Goal: Information Seeking & Learning: Understand process/instructions

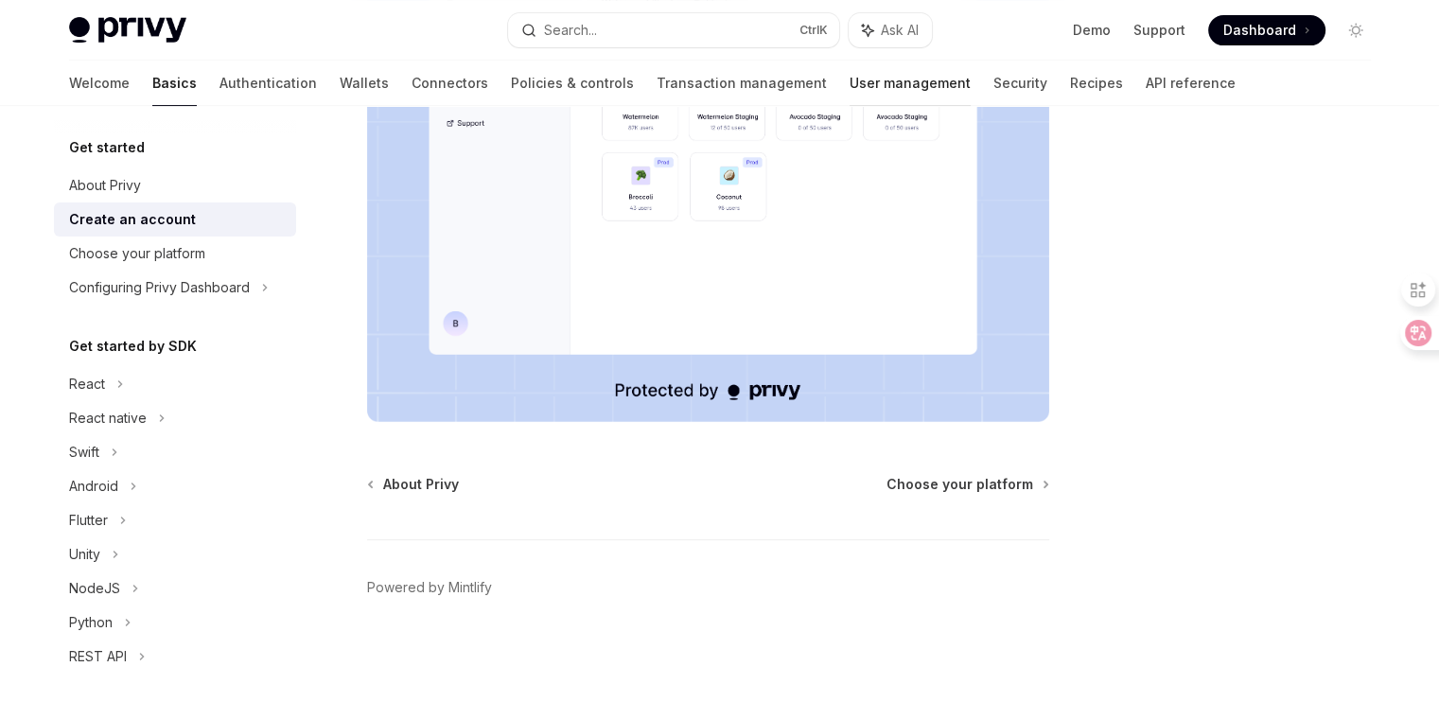
click at [850, 94] on link "User management" at bounding box center [910, 83] width 121 height 45
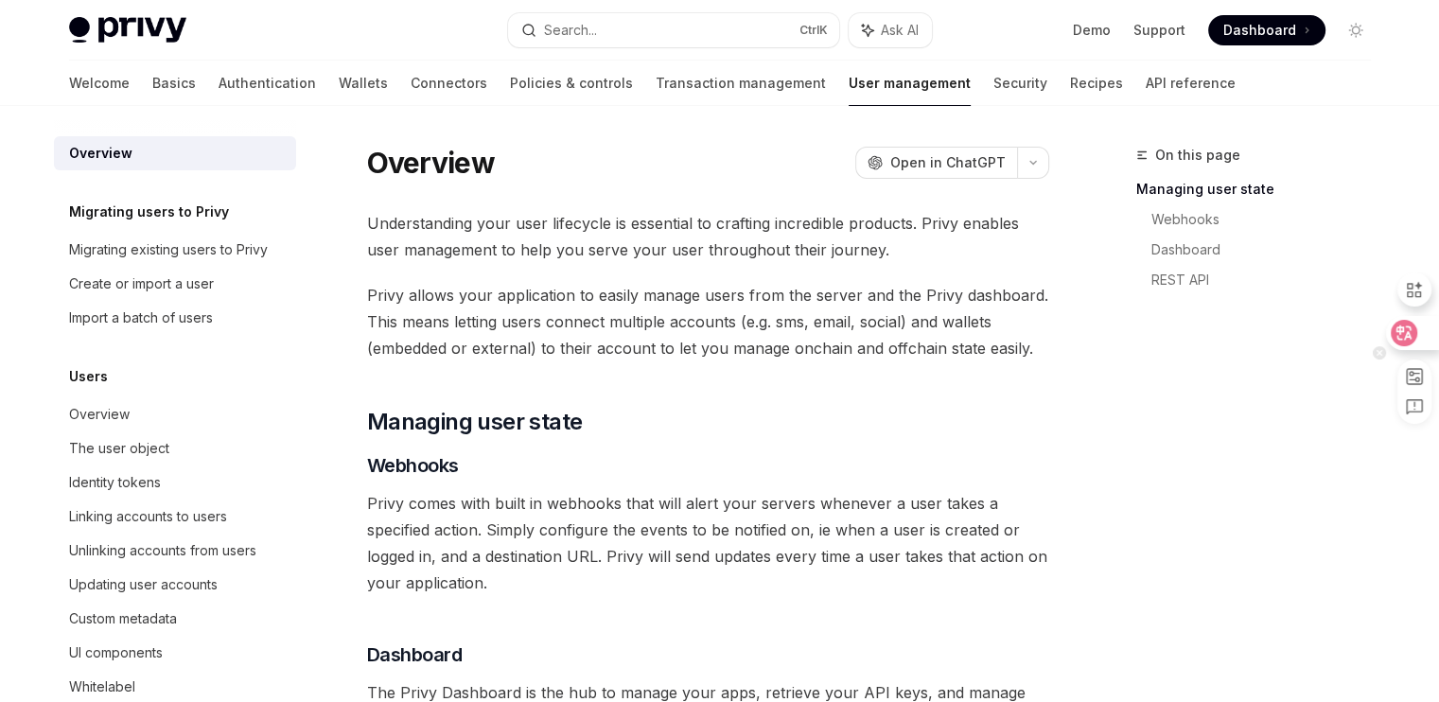
click at [1402, 343] on icon at bounding box center [1404, 333] width 26 height 26
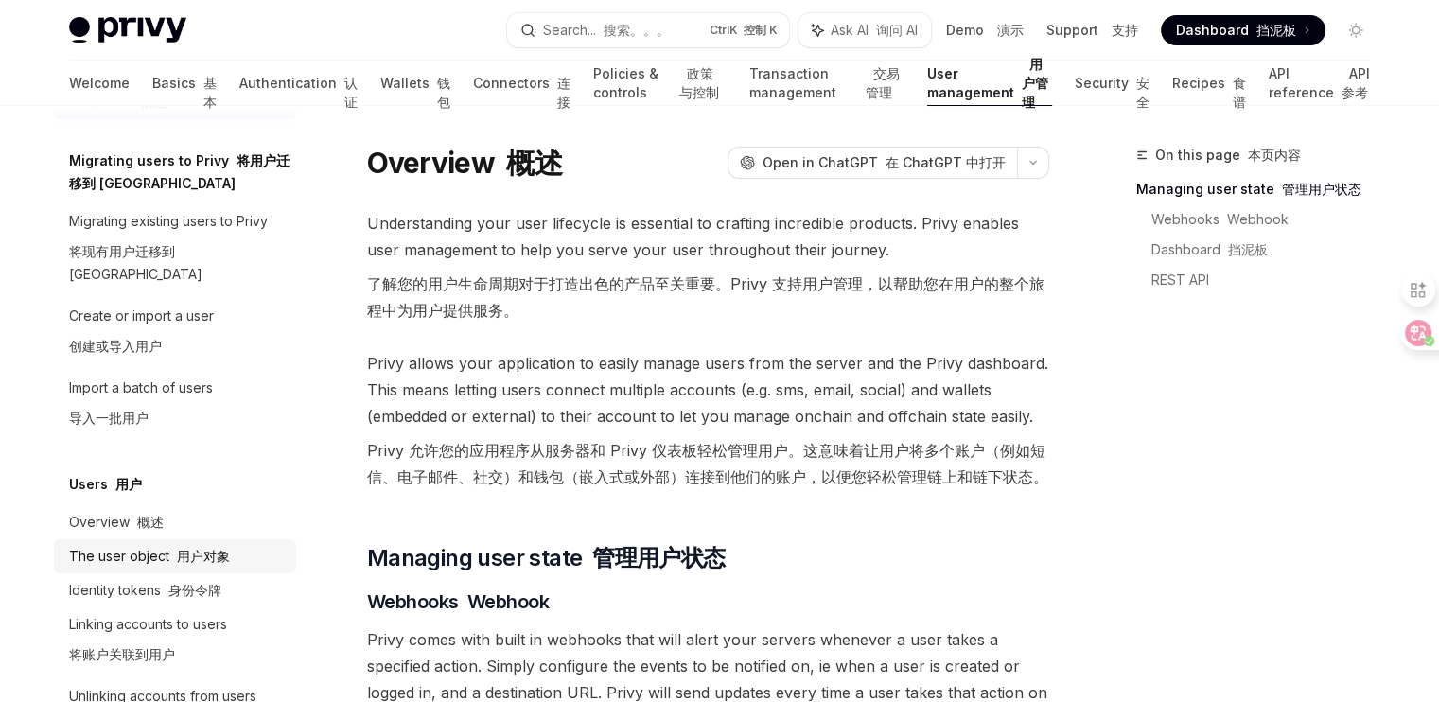
scroll to position [95, 0]
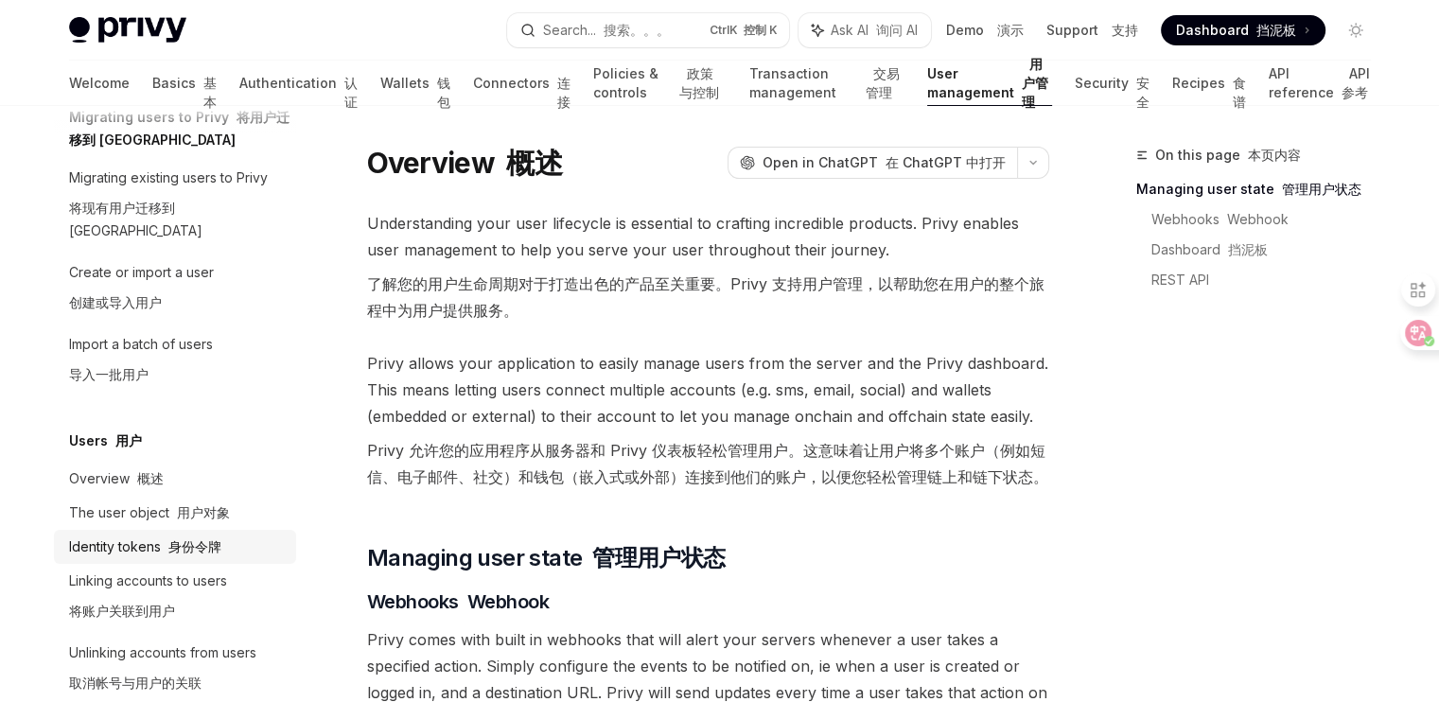
click at [167, 536] on div "Identity tokens 身份令牌" at bounding box center [145, 547] width 152 height 23
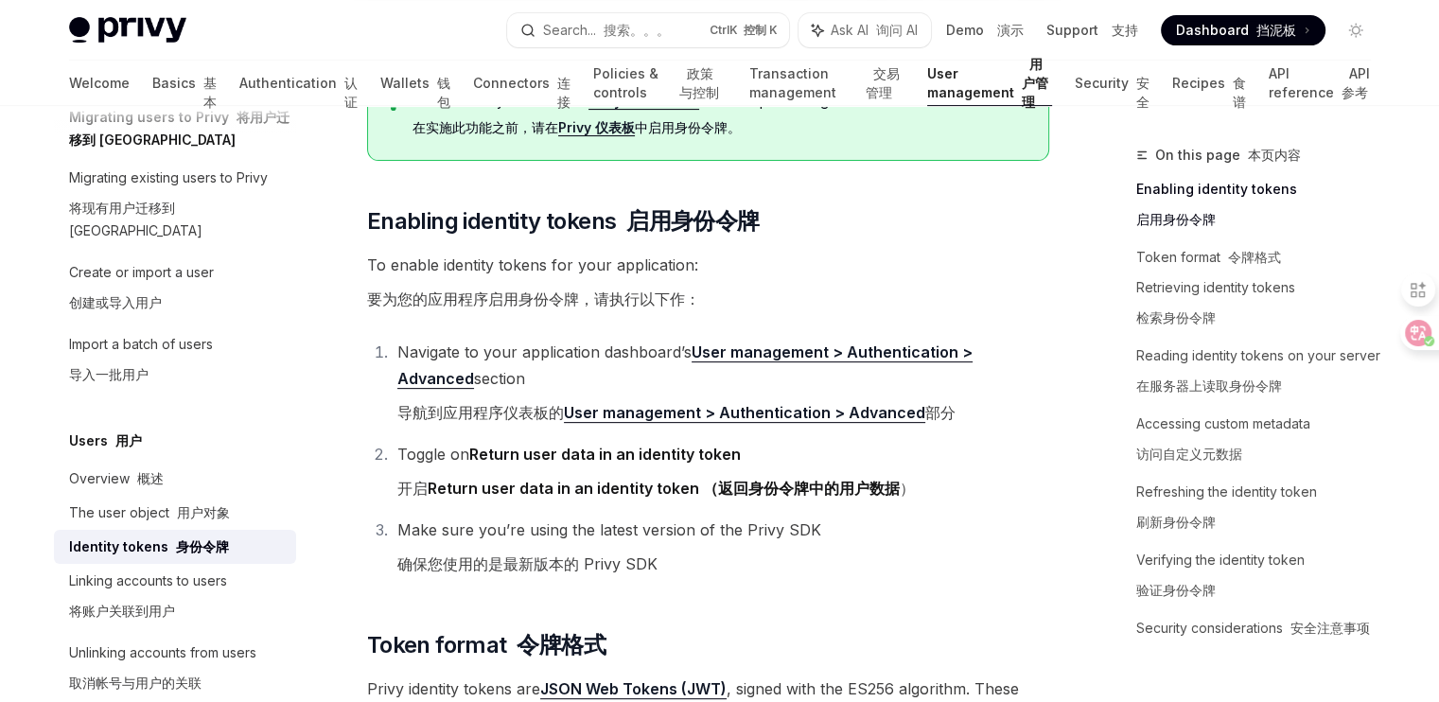
scroll to position [662, 0]
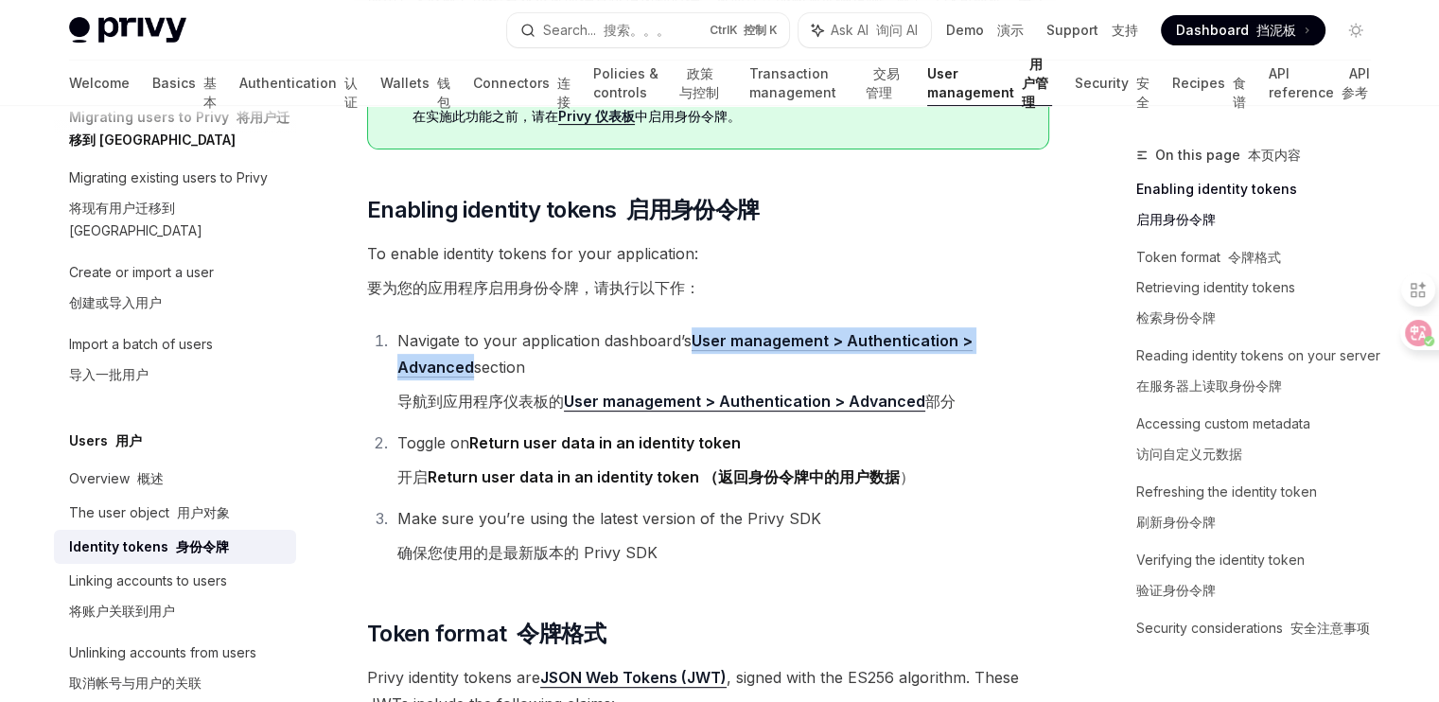
drag, startPoint x: 1060, startPoint y: 343, endPoint x: 696, endPoint y: 343, distance: 363.3
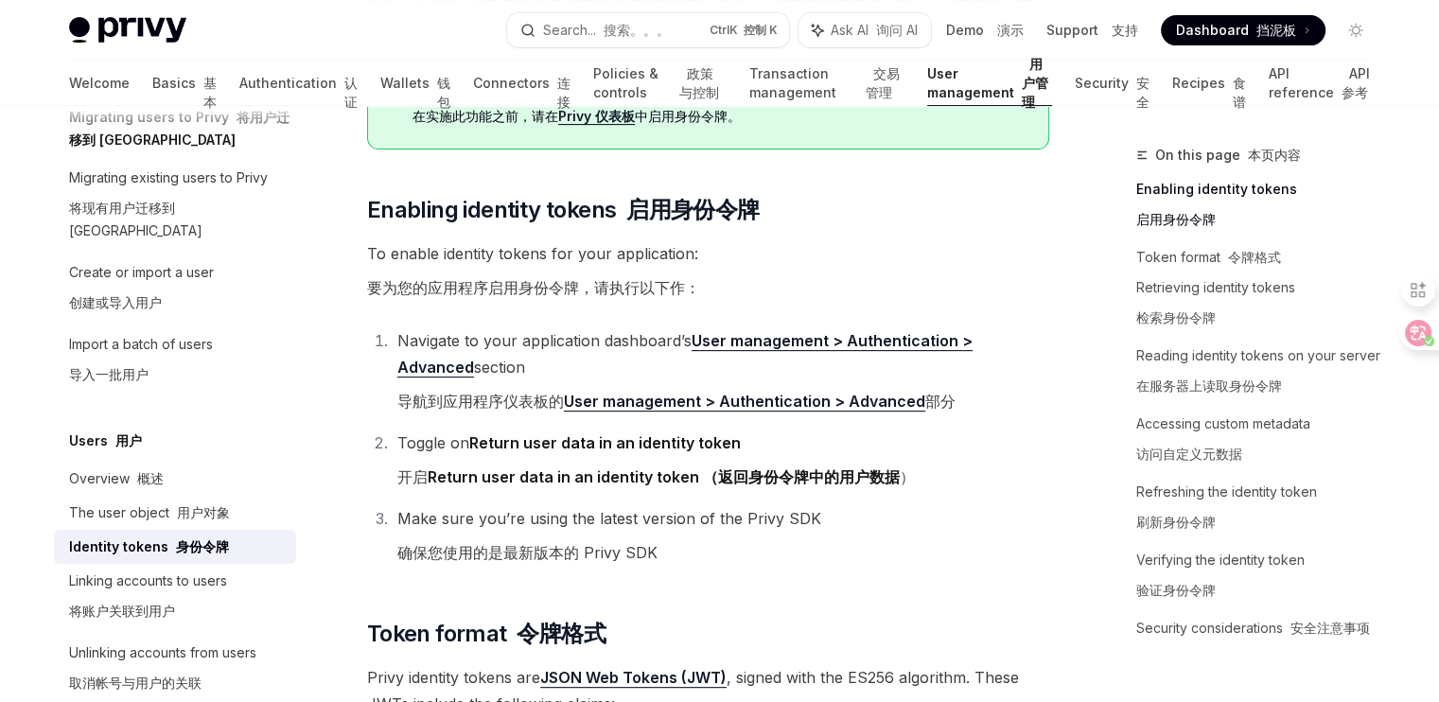
drag, startPoint x: 973, startPoint y: 405, endPoint x: 973, endPoint y: 395, distance: 10.4
click at [973, 405] on li "Navigate to your application dashboard’s User management > Authentication > Adv…" at bounding box center [721, 374] width 658 height 95
click at [959, 348] on link "User management > Authentication > Advanced" at bounding box center [684, 354] width 575 height 46
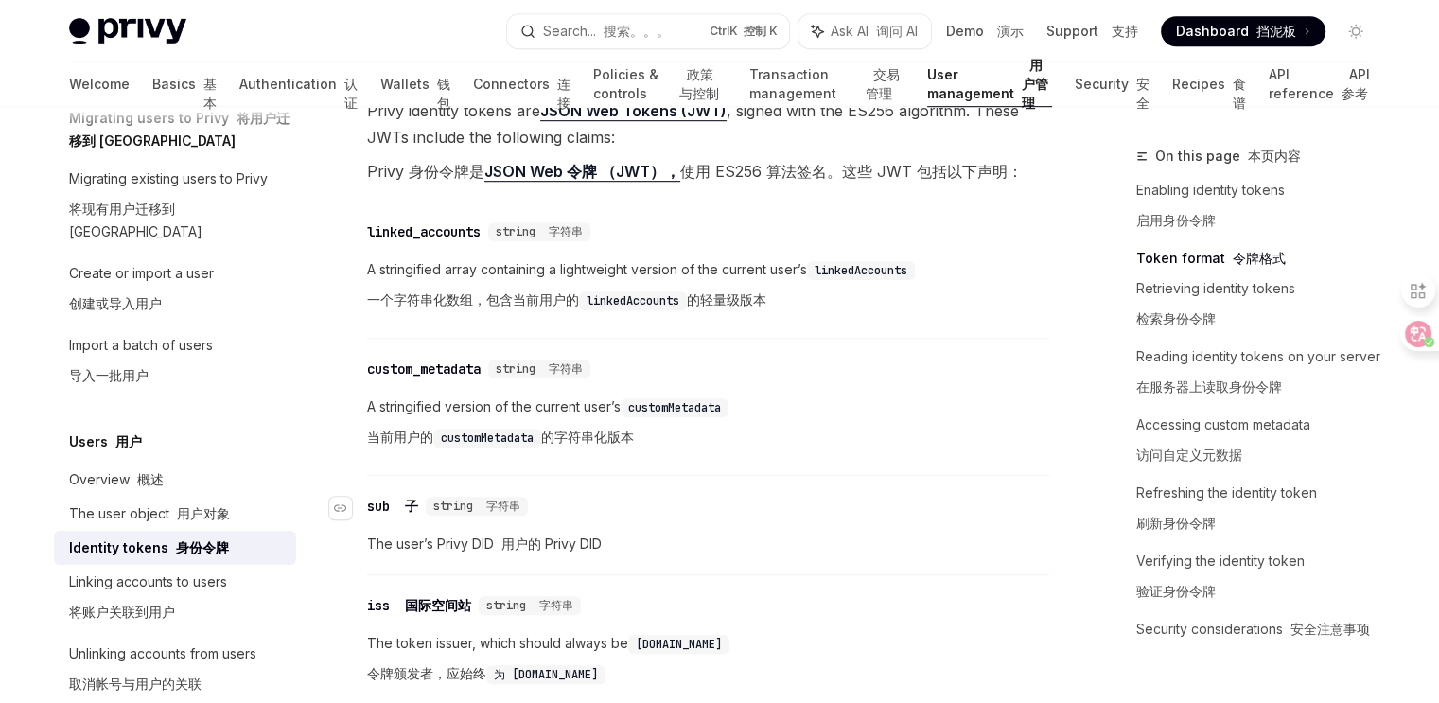
scroll to position [1325, 0]
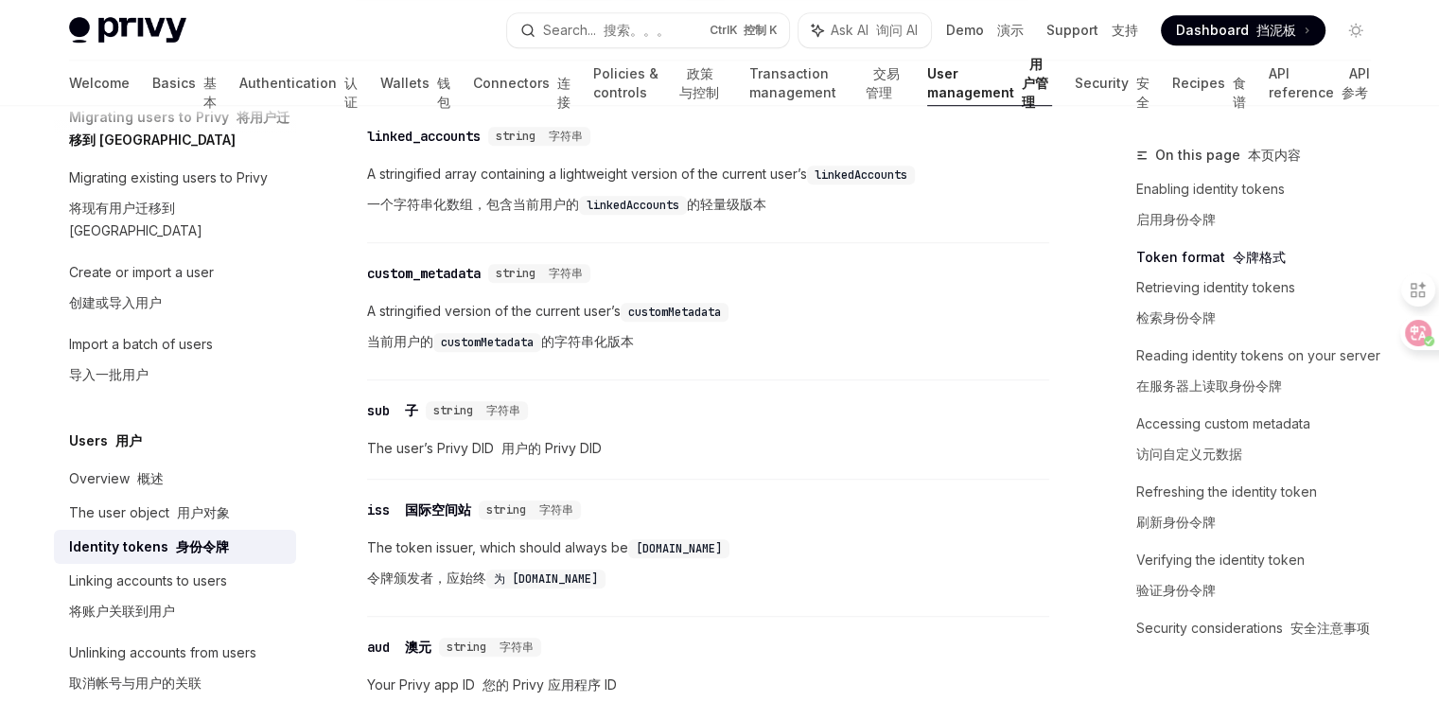
type textarea "*"
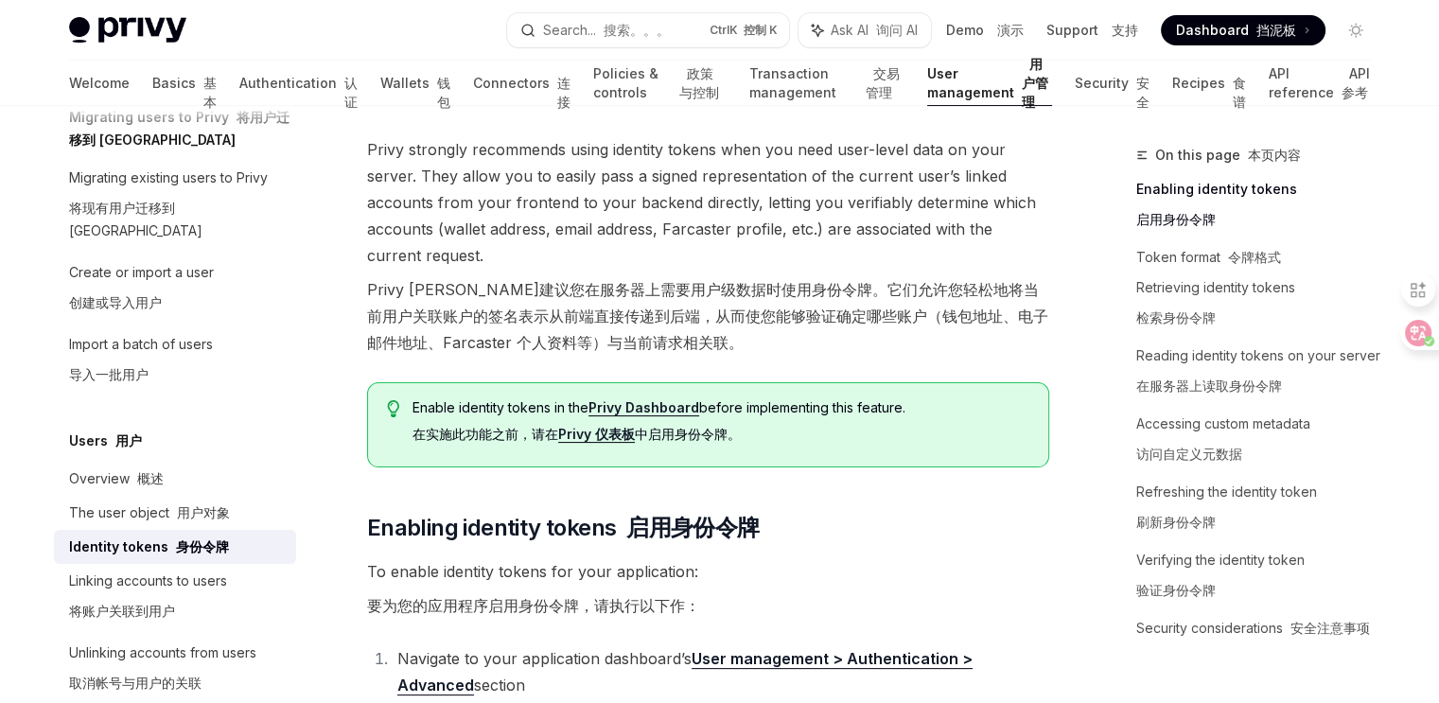
scroll to position [568, 0]
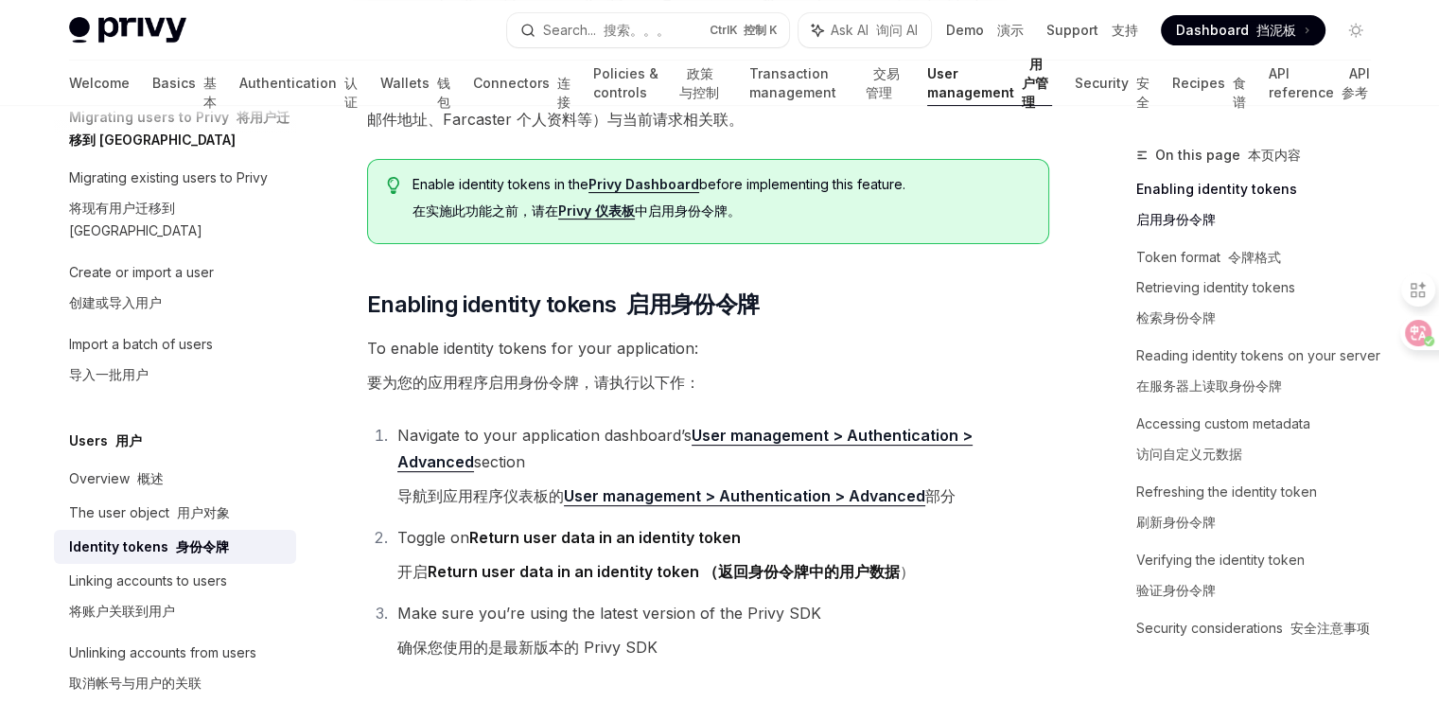
click at [906, 439] on link "User management > Authentication > Advanced" at bounding box center [684, 449] width 575 height 46
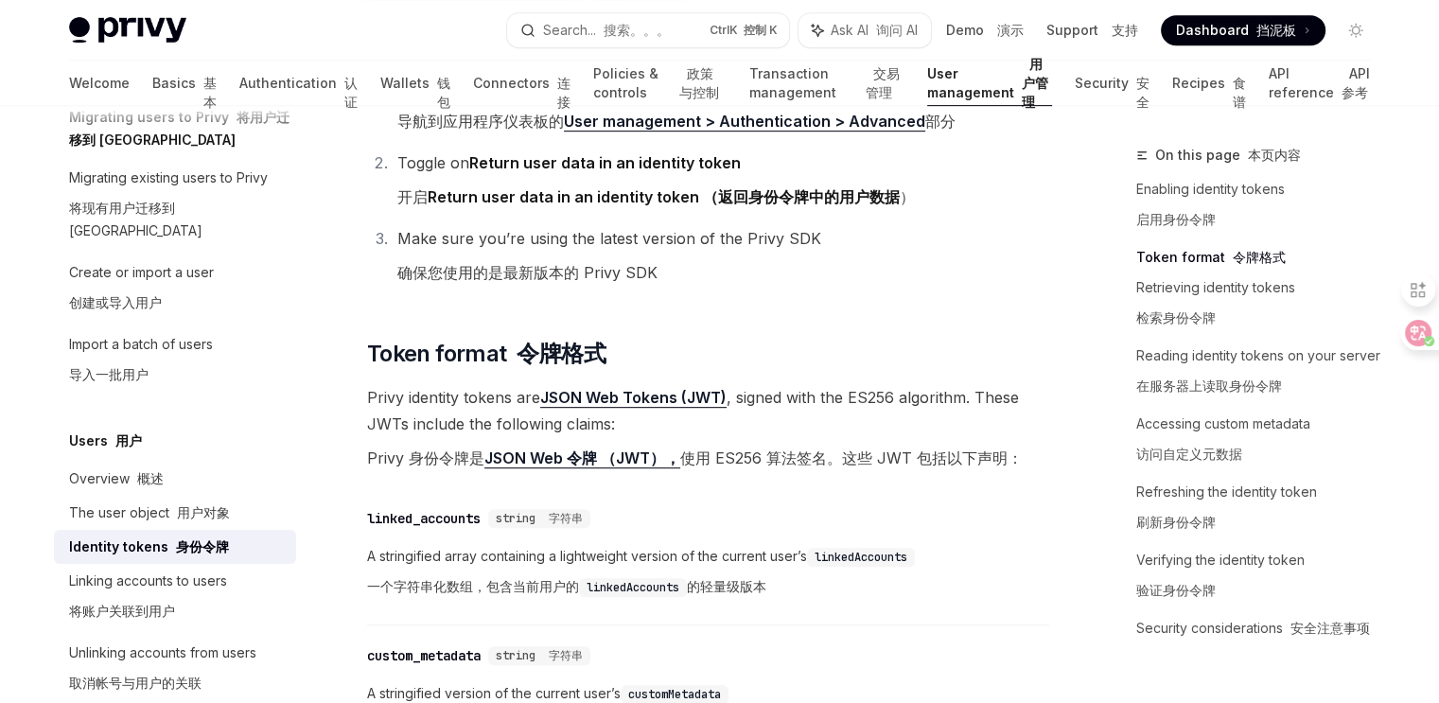
scroll to position [946, 0]
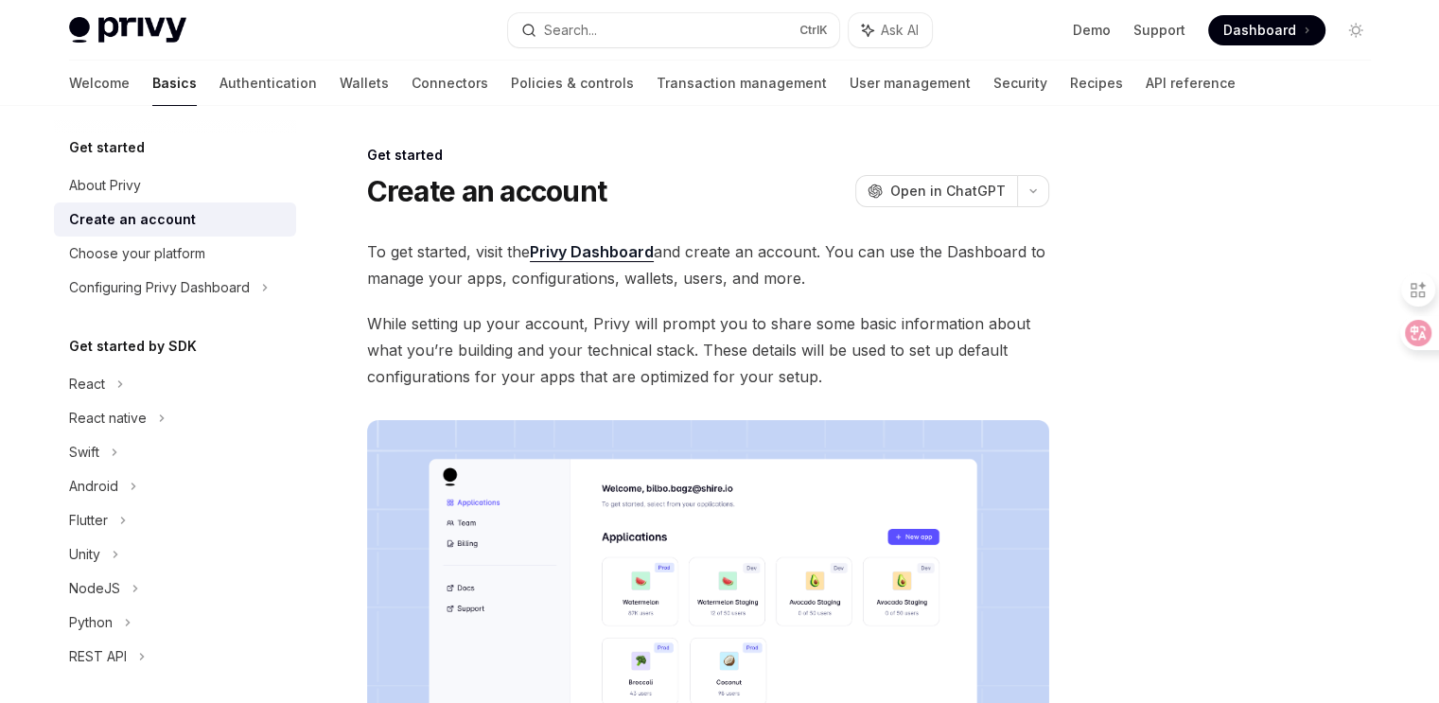
click at [1212, 265] on div at bounding box center [1242, 423] width 288 height 559
click at [850, 94] on link "User management" at bounding box center [910, 83] width 121 height 45
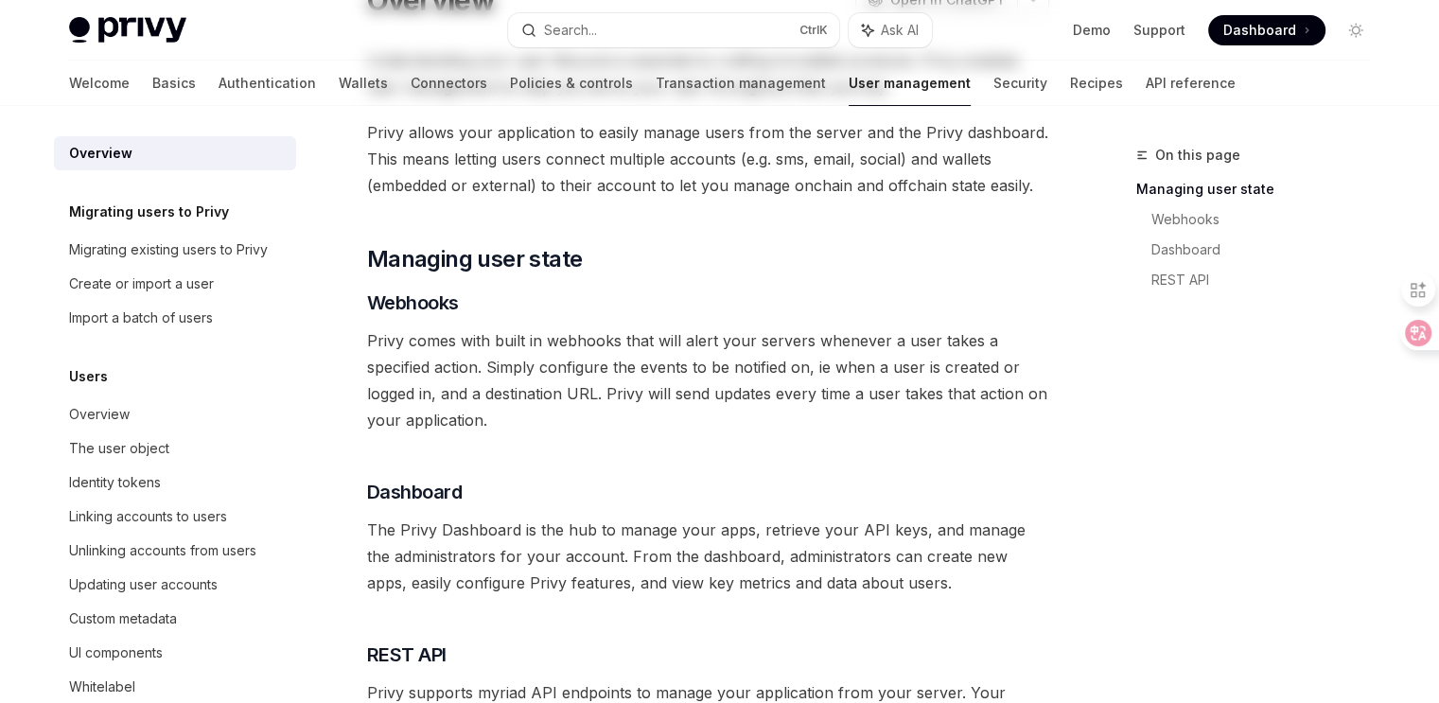
scroll to position [378, 0]
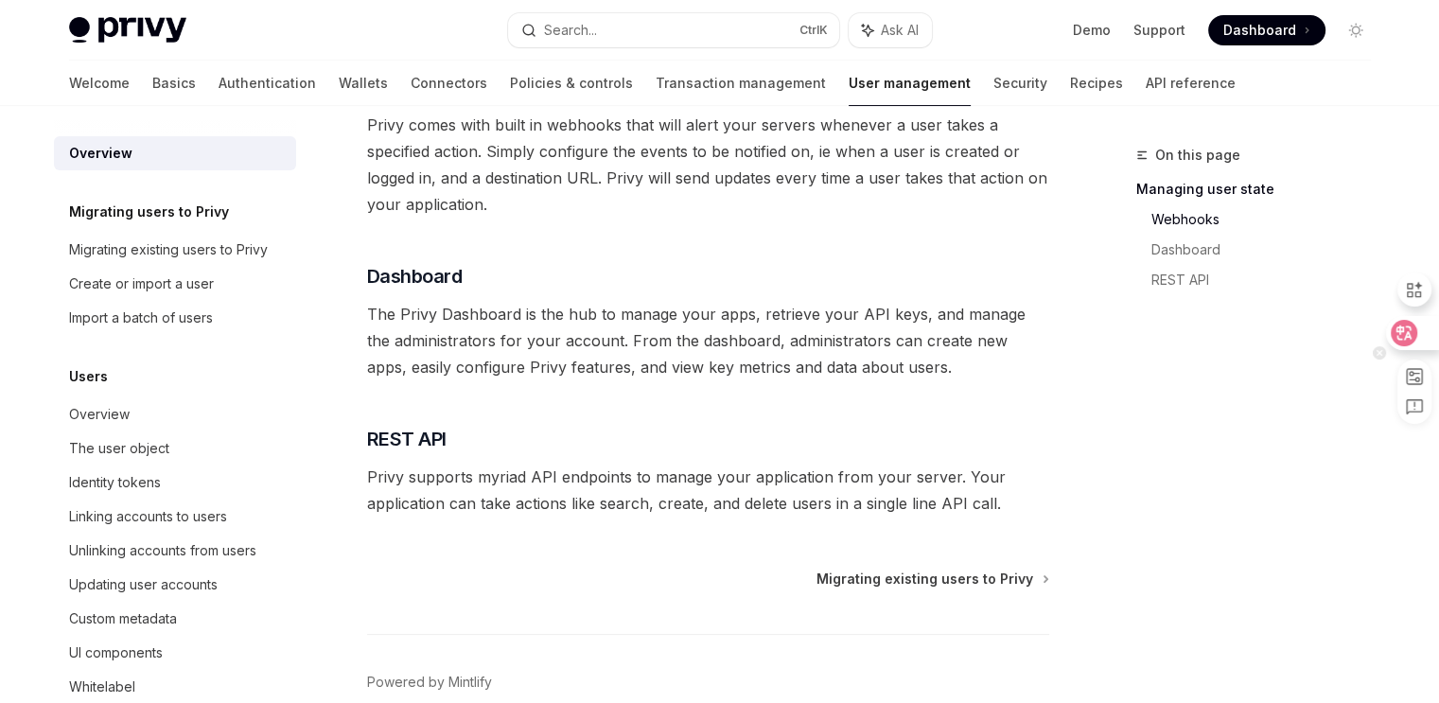
click at [1408, 337] on icon at bounding box center [1405, 332] width 16 height 15
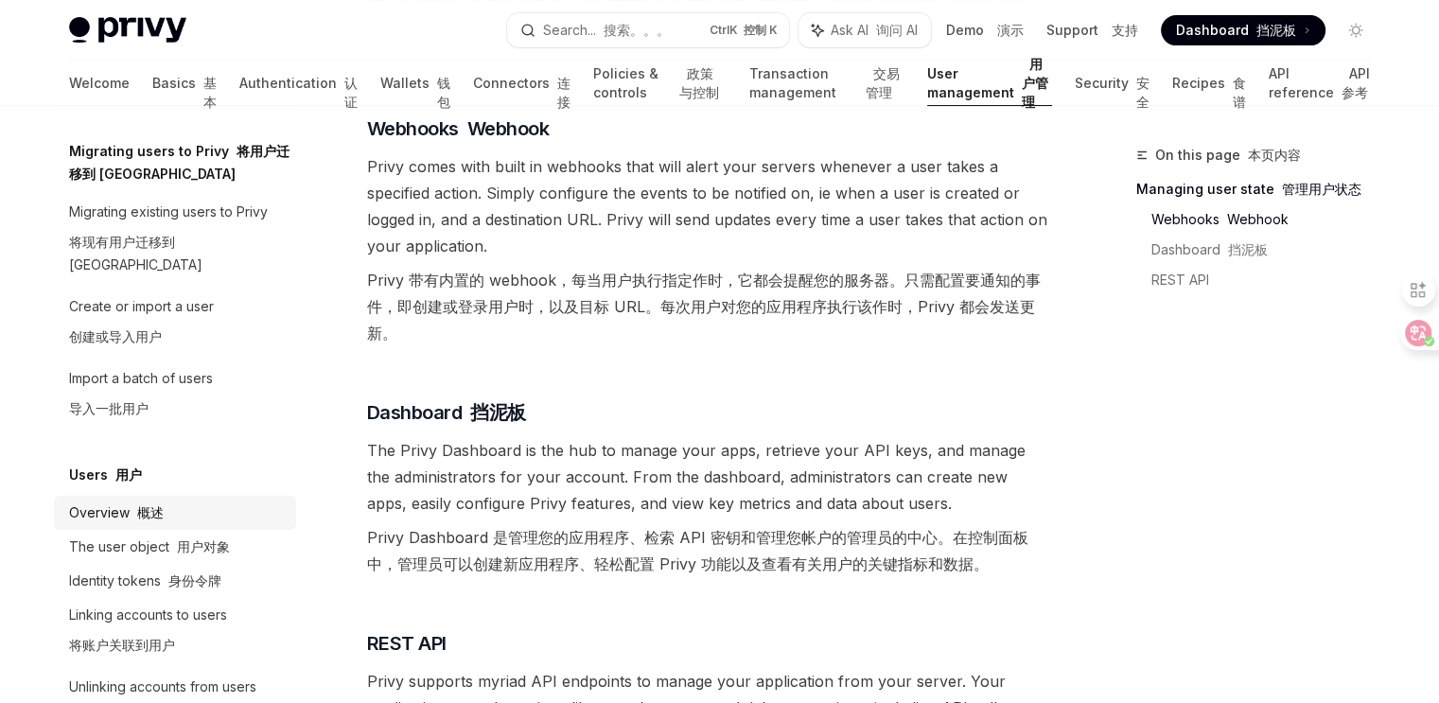
scroll to position [95, 0]
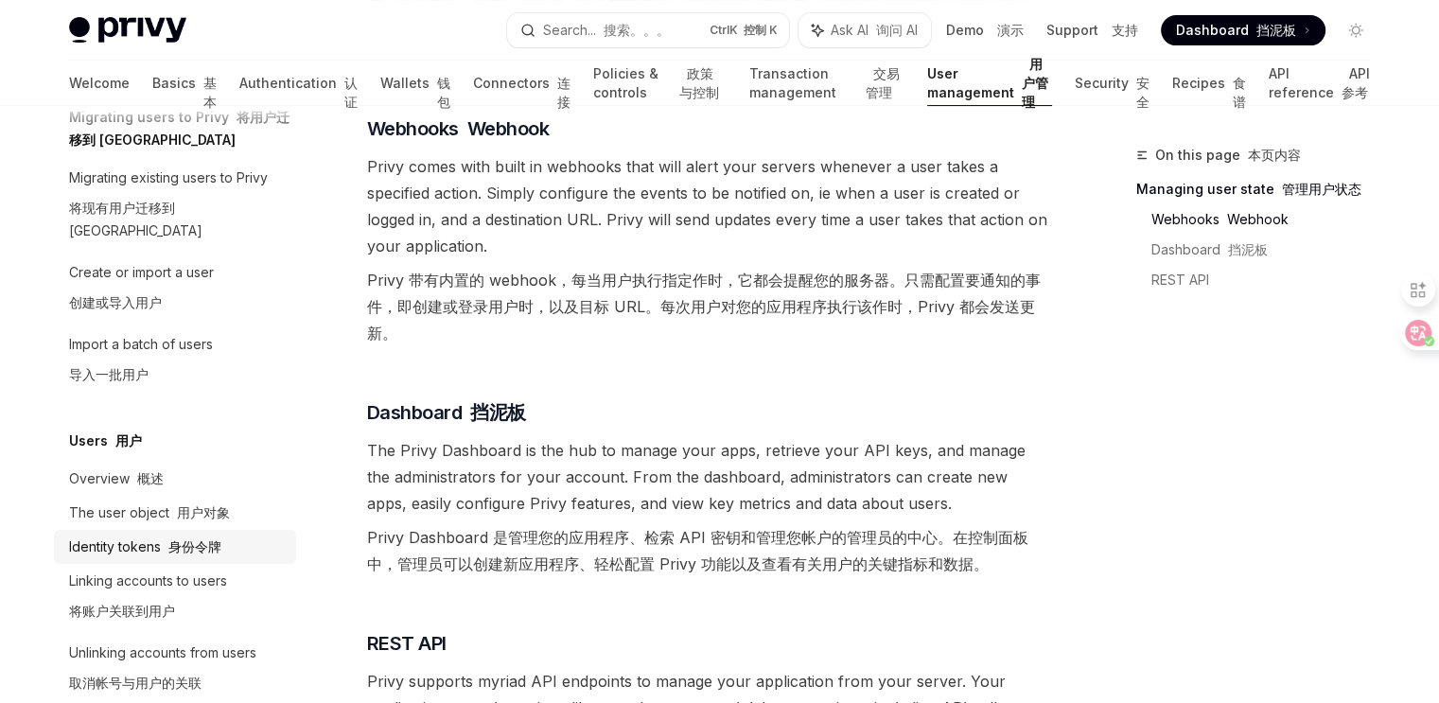
click at [189, 536] on div "Identity tokens 身份令牌" at bounding box center [145, 547] width 152 height 23
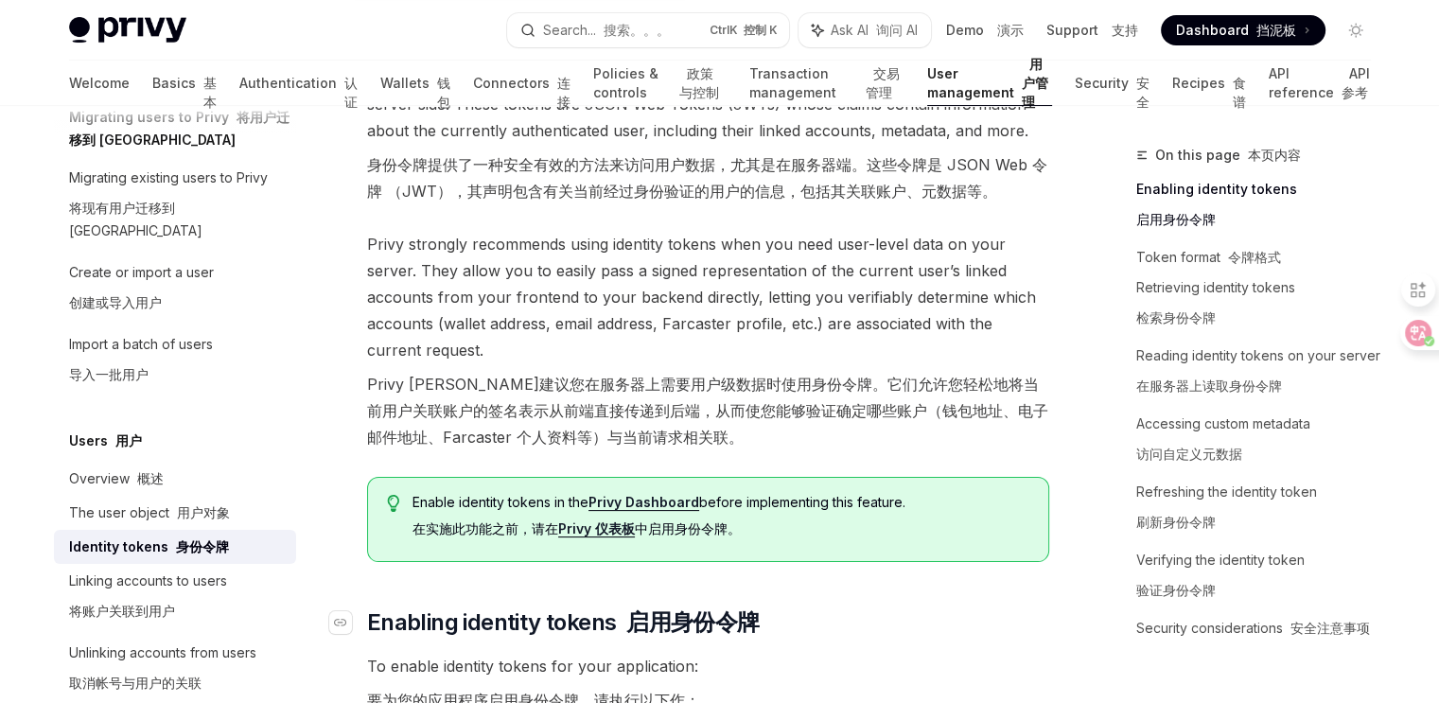
scroll to position [378, 0]
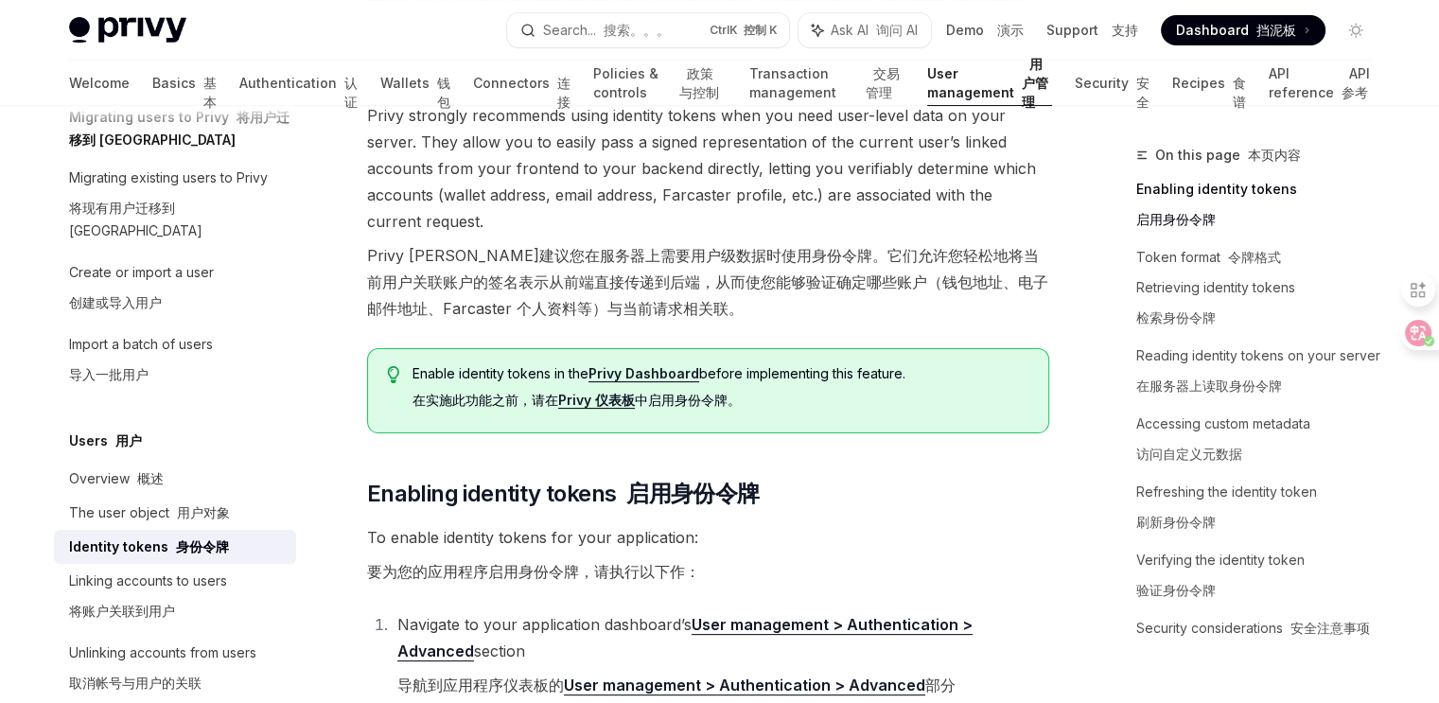
click at [608, 404] on link "Privy 仪表板" at bounding box center [596, 400] width 77 height 17
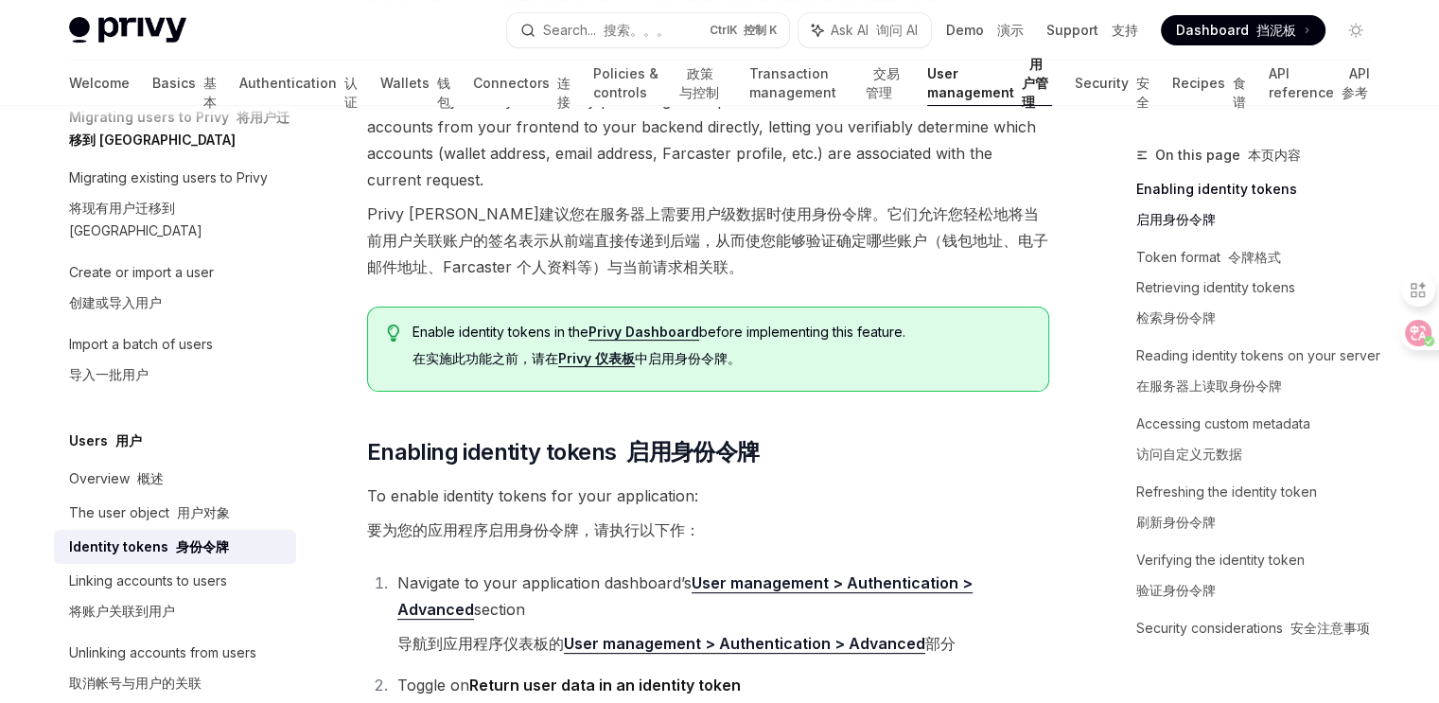
type textarea "*"
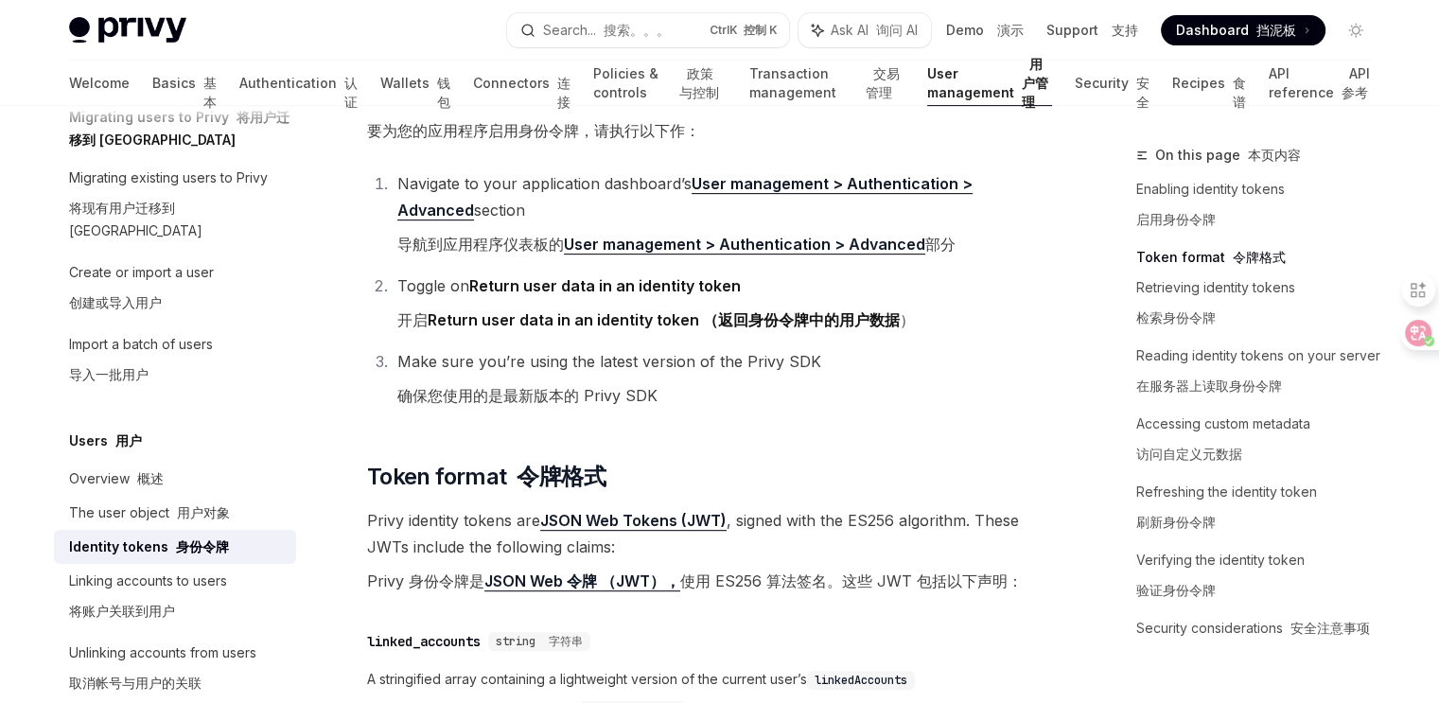
scroll to position [662, 0]
